Goal: Find contact information: Find contact information

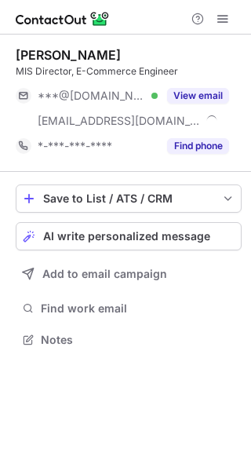
scroll to position [329, 251]
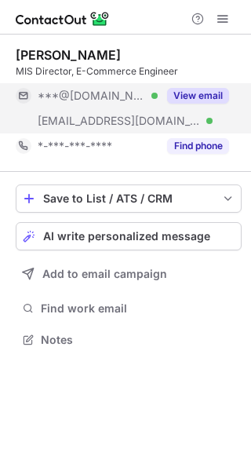
click at [202, 90] on button "View email" at bounding box center [198, 96] width 62 height 16
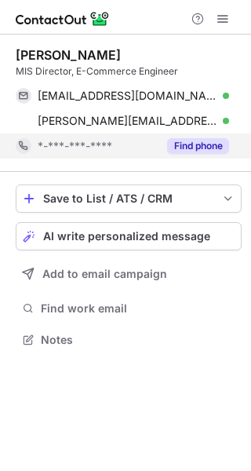
click at [202, 147] on button "Find phone" at bounding box center [198, 146] width 62 height 16
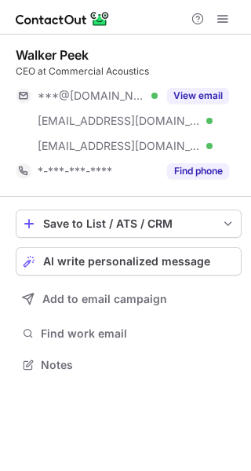
scroll to position [354, 251]
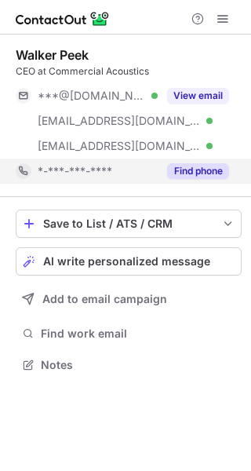
click at [202, 171] on button "Find phone" at bounding box center [198, 171] width 62 height 16
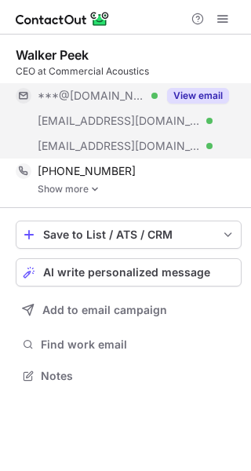
click at [197, 93] on button "View email" at bounding box center [198, 96] width 62 height 16
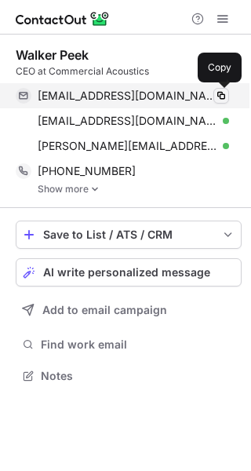
click at [219, 95] on span at bounding box center [221, 95] width 13 height 13
click at [224, 96] on span at bounding box center [221, 95] width 13 height 13
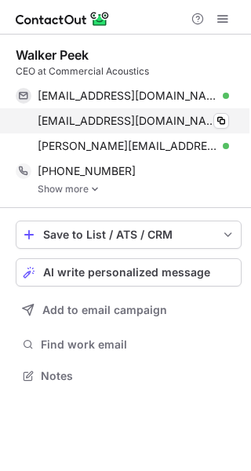
scroll to position [364, 251]
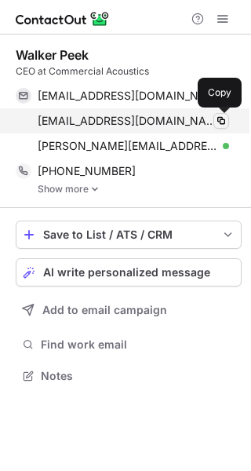
click at [224, 121] on span at bounding box center [221, 121] width 13 height 13
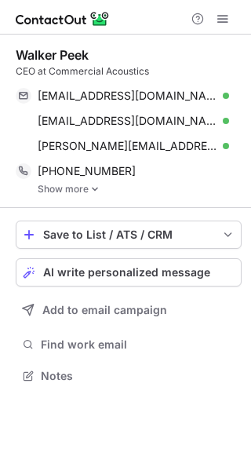
scroll to position [364, 251]
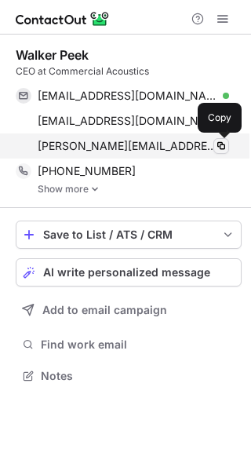
click at [221, 144] on span at bounding box center [221, 146] width 13 height 13
